Goal: Task Accomplishment & Management: Complete application form

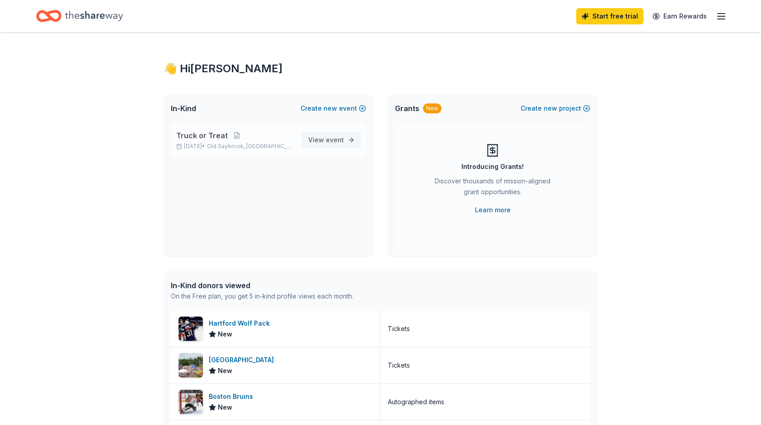
click at [324, 140] on span "View event" at bounding box center [326, 140] width 36 height 11
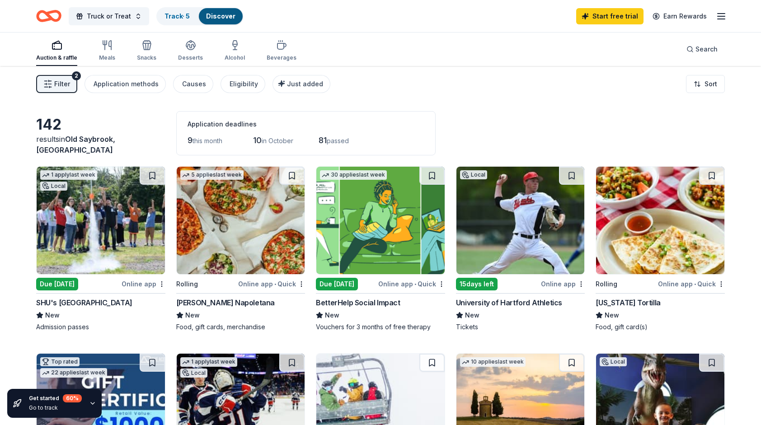
click at [70, 229] on img at bounding box center [101, 221] width 128 height 108
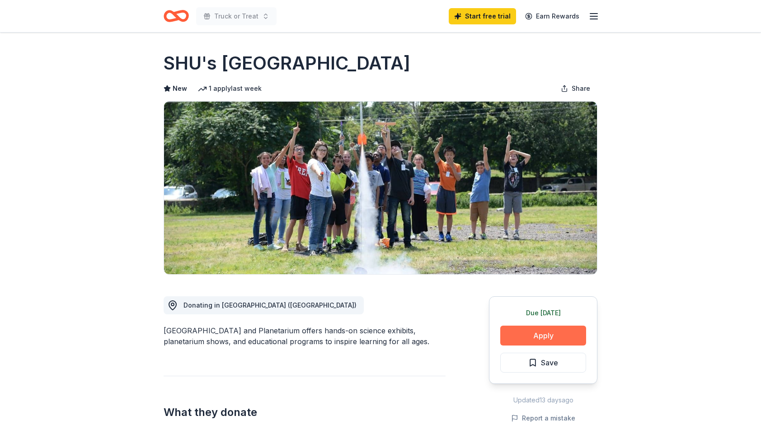
click at [531, 335] on button "Apply" at bounding box center [543, 336] width 86 height 20
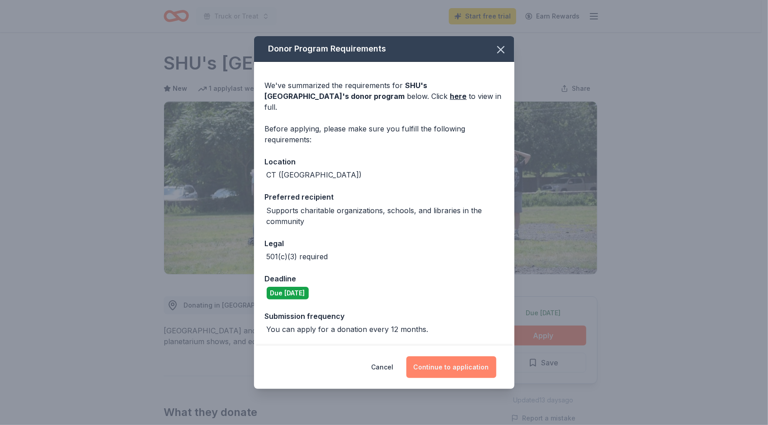
click at [461, 369] on button "Continue to application" at bounding box center [451, 367] width 90 height 22
